Goal: Download file/media

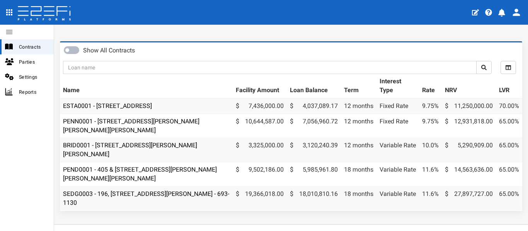
scroll to position [39, 0]
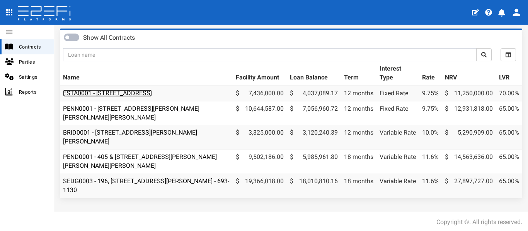
click at [125, 94] on link "ESTA0001 - [STREET_ADDRESS]" at bounding box center [107, 93] width 89 height 7
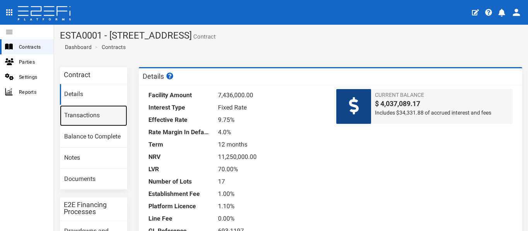
click at [93, 110] on link "Transactions" at bounding box center [93, 116] width 67 height 21
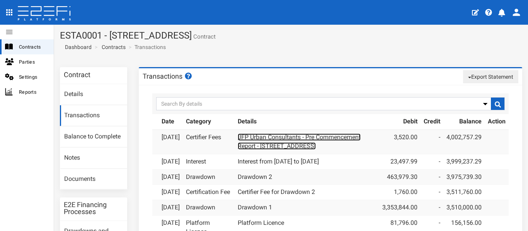
click at [303, 144] on link "JFP Urban Consultants - Pre Commencement Report - 112 Gross Avenue" at bounding box center [299, 142] width 123 height 16
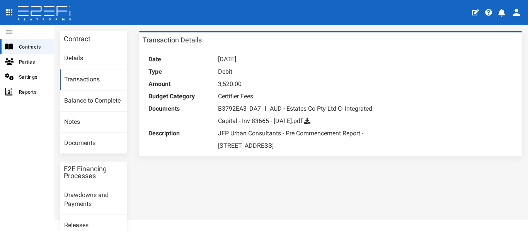
scroll to position [77, 0]
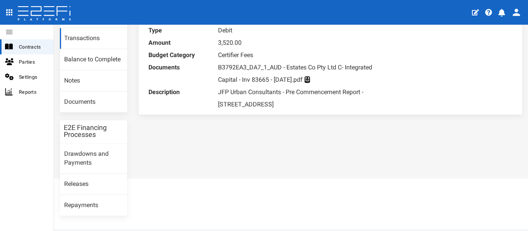
click at [310, 81] on icon at bounding box center [307, 80] width 6 height 6
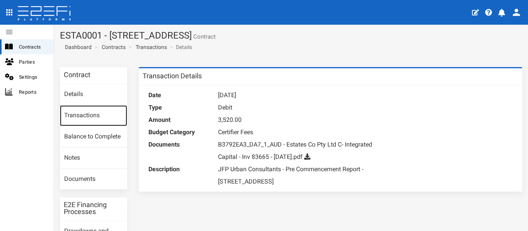
click at [80, 116] on link "Transactions" at bounding box center [93, 116] width 67 height 21
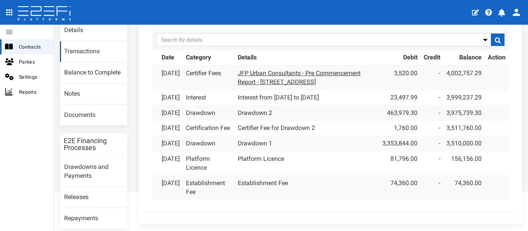
scroll to position [77, 0]
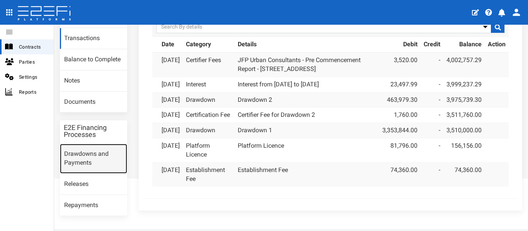
click at [92, 161] on link "Drawdowns and Payments" at bounding box center [93, 159] width 67 height 30
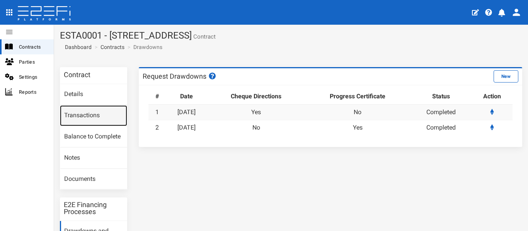
click at [83, 110] on link "Transactions" at bounding box center [93, 116] width 67 height 21
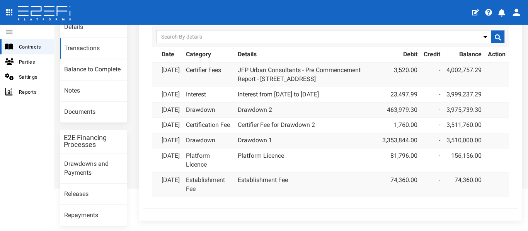
scroll to position [77, 0]
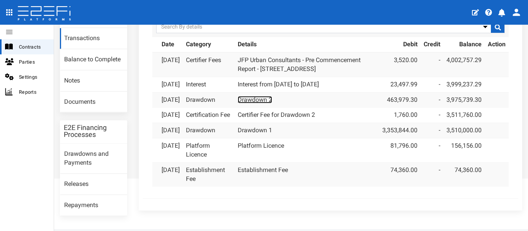
click at [257, 104] on link "Drawdown 2" at bounding box center [255, 99] width 34 height 7
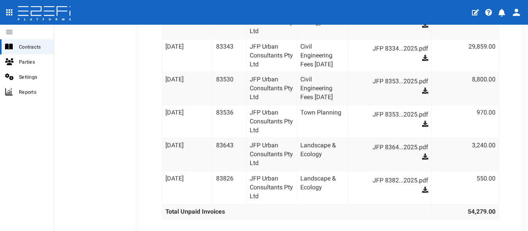
scroll to position [2473, 0]
